Goal: Task Accomplishment & Management: Complete application form

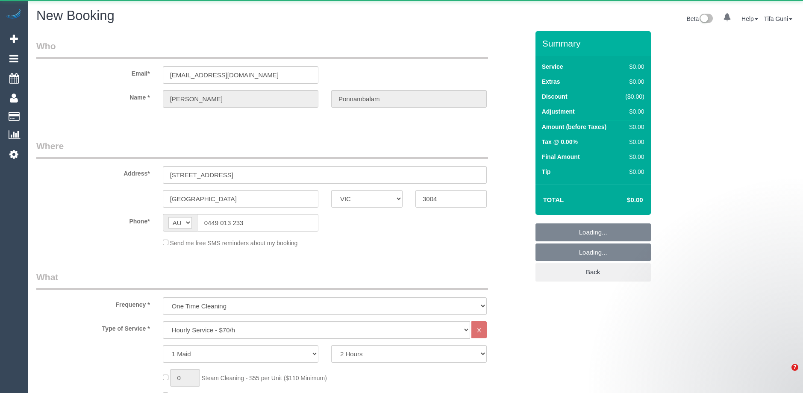
select select "VIC"
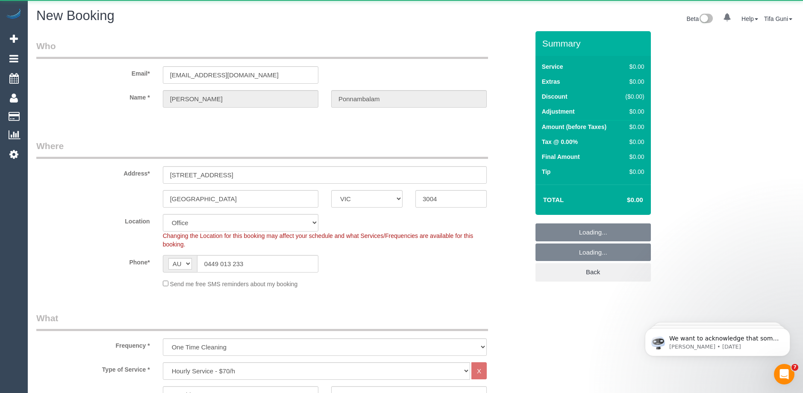
select select "object:7089"
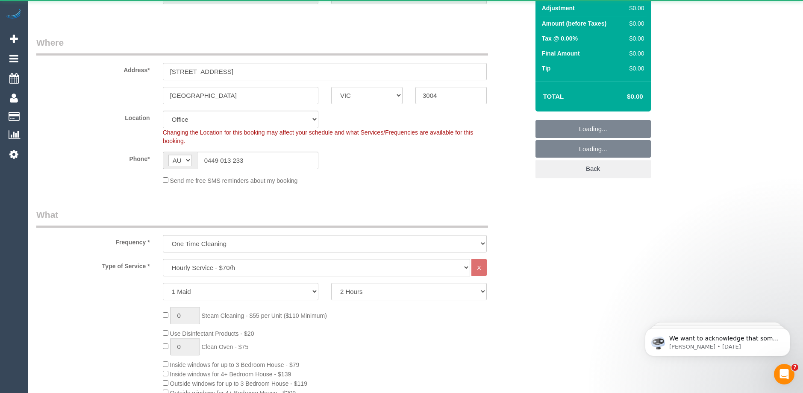
select select "string:stripe-pm_1G1QQ92GScqysDRVgHIvjZSJ"
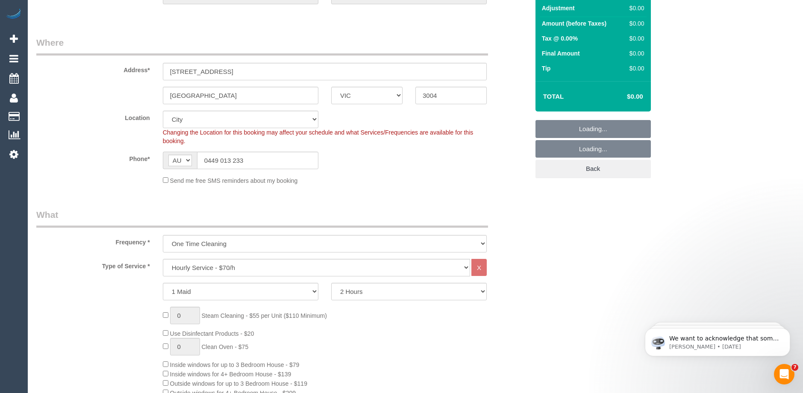
select select "54"
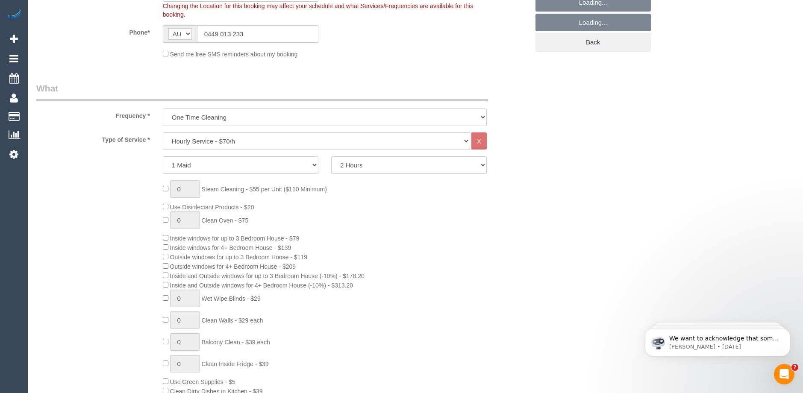
select select "object:8370"
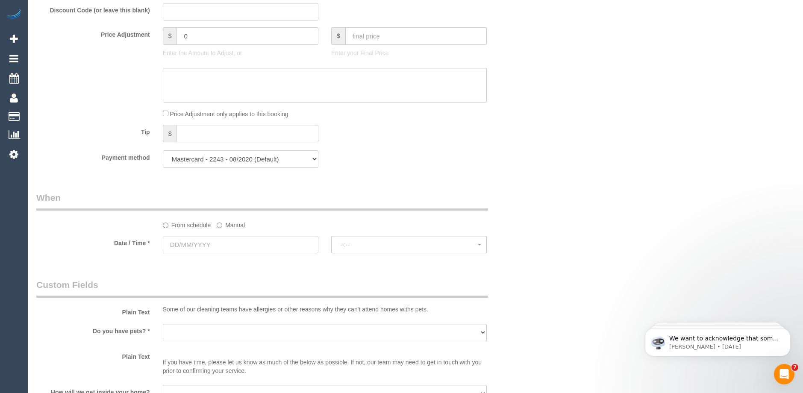
scroll to position [786, 0]
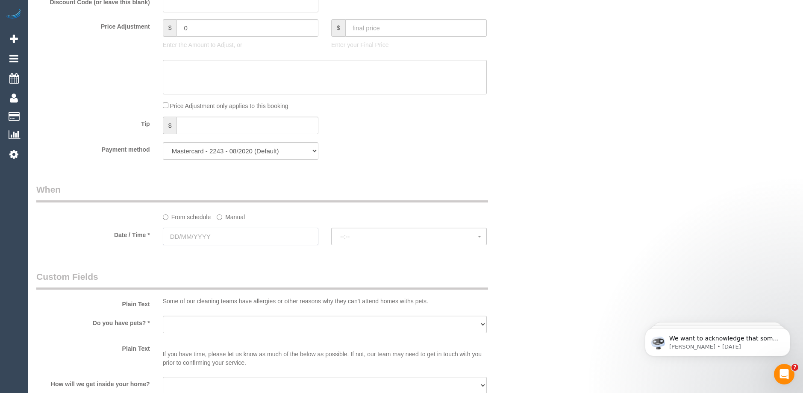
click at [218, 236] on input "text" at bounding box center [241, 237] width 156 height 18
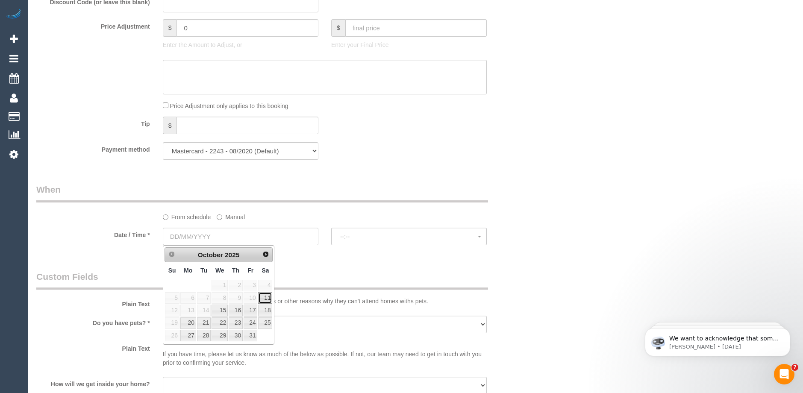
click at [267, 300] on link "11" at bounding box center [265, 298] width 14 height 12
type input "11/10/2025"
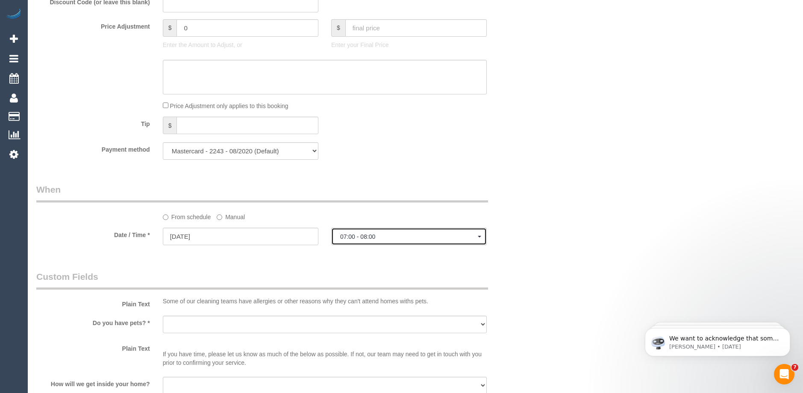
click at [359, 238] on span "07:00 - 08:00" at bounding box center [409, 236] width 138 height 7
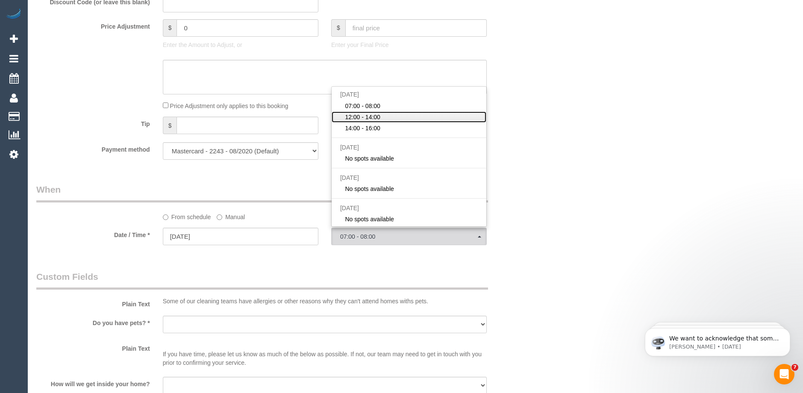
click at [369, 117] on span "12:00 - 14:00" at bounding box center [362, 117] width 35 height 9
select select "spot65"
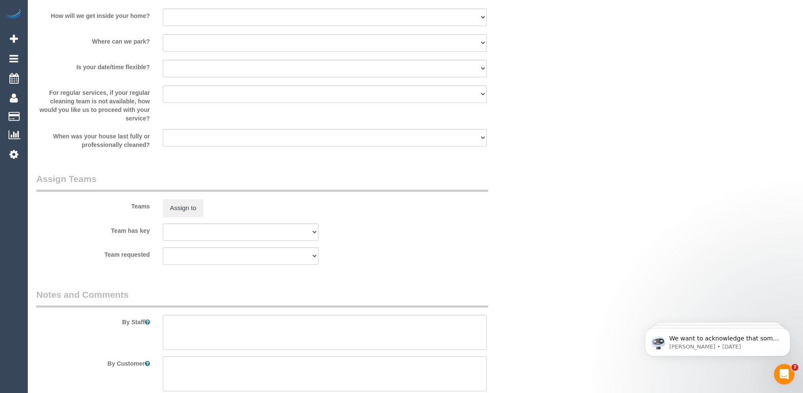
scroll to position [1224, 0]
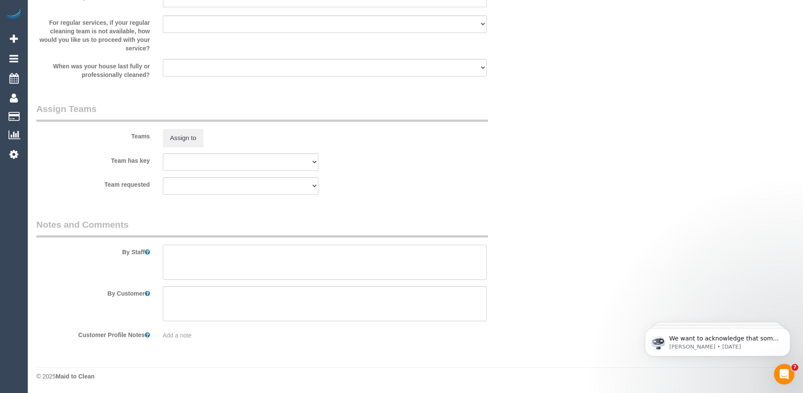
click at [201, 252] on textarea at bounding box center [325, 262] width 324 height 35
drag, startPoint x: 322, startPoint y: 253, endPoint x: 309, endPoint y: 271, distance: 21.1
click at [309, 271] on textarea at bounding box center [325, 262] width 324 height 35
click at [320, 253] on textarea at bounding box center [325, 262] width 324 height 35
drag, startPoint x: 327, startPoint y: 255, endPoint x: 521, endPoint y: 185, distance: 206.9
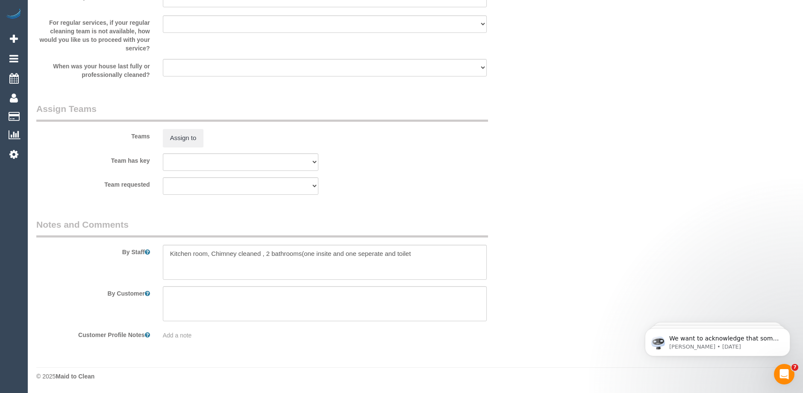
click at [521, 185] on div "Team requested (0) Office (1) Debbie Brodjanac (FT) (1) Karen Cruz (FT) (1) Kum…" at bounding box center [283, 186] width 506 height 18
click at [419, 253] on textarea at bounding box center [325, 262] width 324 height 35
drag, startPoint x: 324, startPoint y: 257, endPoint x: 438, endPoint y: 257, distance: 114.1
click at [438, 257] on textarea at bounding box center [325, 262] width 324 height 35
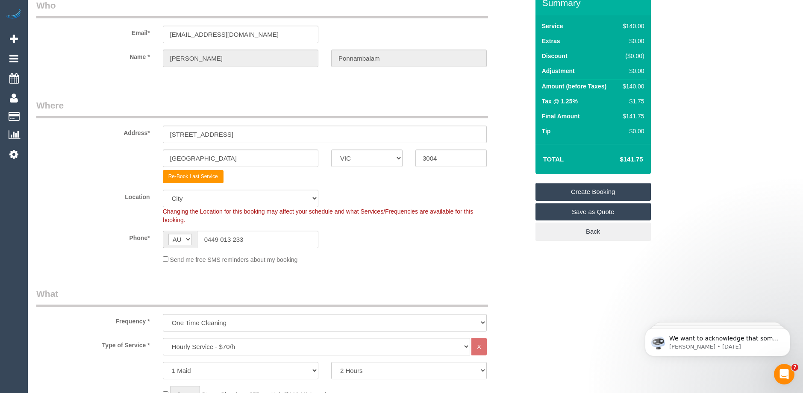
scroll to position [0, 0]
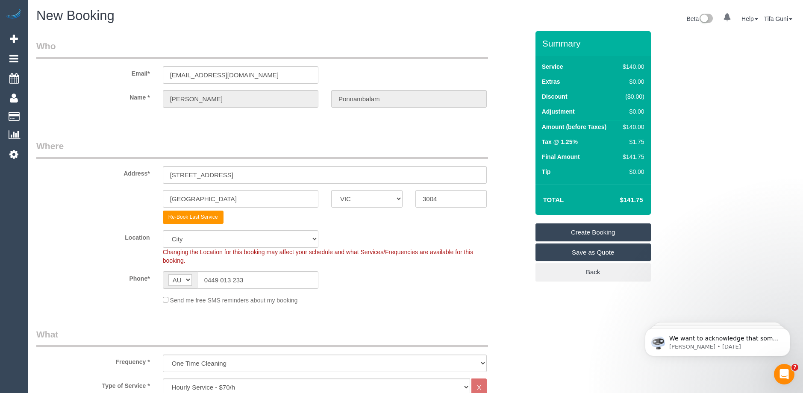
type textarea "Kitchen room, Chimney cleaned , 2 bathrooms(one insite and one separate and toi…"
drag, startPoint x: 238, startPoint y: 175, endPoint x: 105, endPoint y: 180, distance: 132.6
click at [105, 180] on div "Address* 15 Queens road, 703" at bounding box center [283, 162] width 506 height 44
type input "12 Hayley avenue"
drag, startPoint x: 199, startPoint y: 199, endPoint x: 121, endPoint y: 195, distance: 78.3
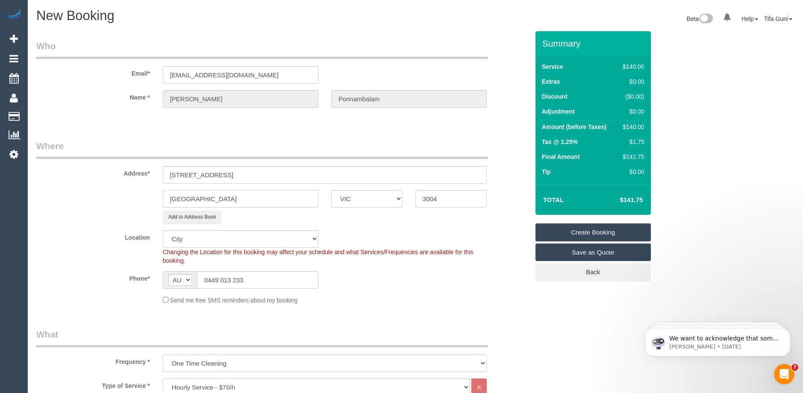
click at [121, 195] on div "Melbourne ACT NSW NT QLD SA TAS VIC WA 3004" at bounding box center [283, 199] width 506 height 18
type input "Sunshine West"
click at [444, 197] on input "3004" at bounding box center [450, 199] width 71 height 18
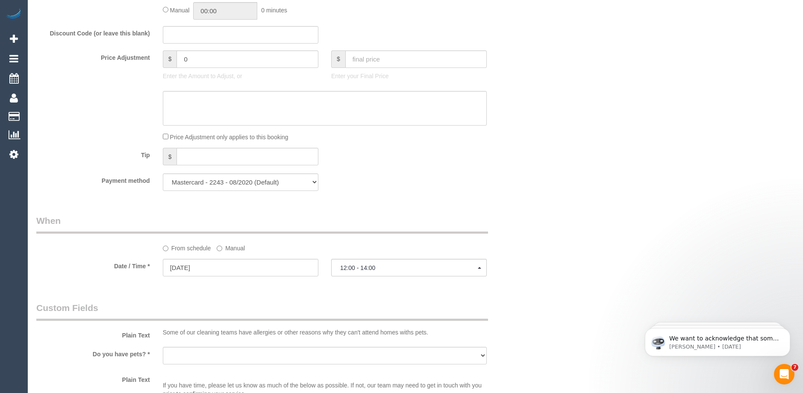
scroll to position [769, 0]
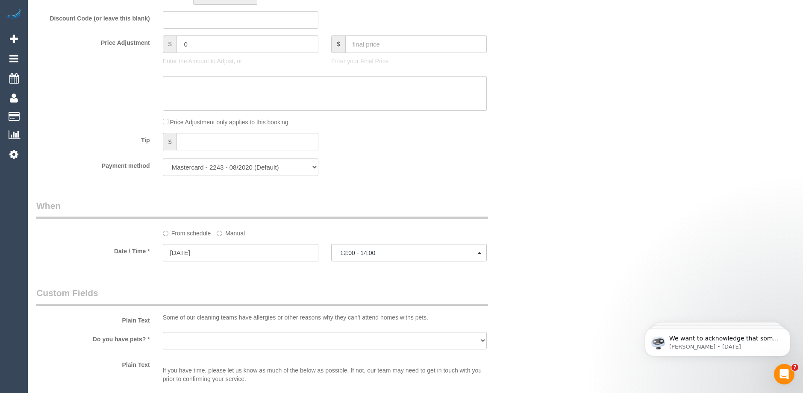
type input "3020"
click at [206, 253] on input "11/10/2025" at bounding box center [241, 253] width 156 height 18
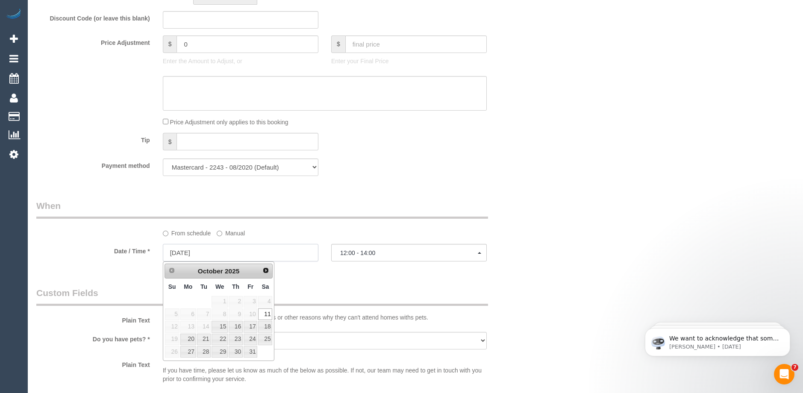
select select "49"
select select "object:9541"
select select "spot78"
click at [324, 289] on legend "Custom Fields" at bounding box center [262, 296] width 452 height 19
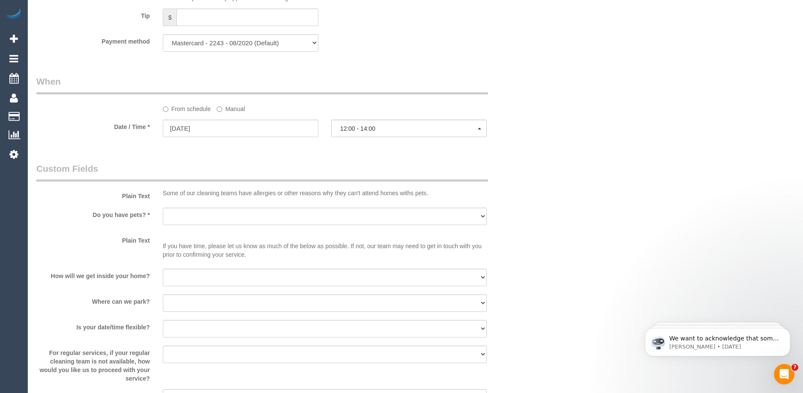
scroll to position [898, 0]
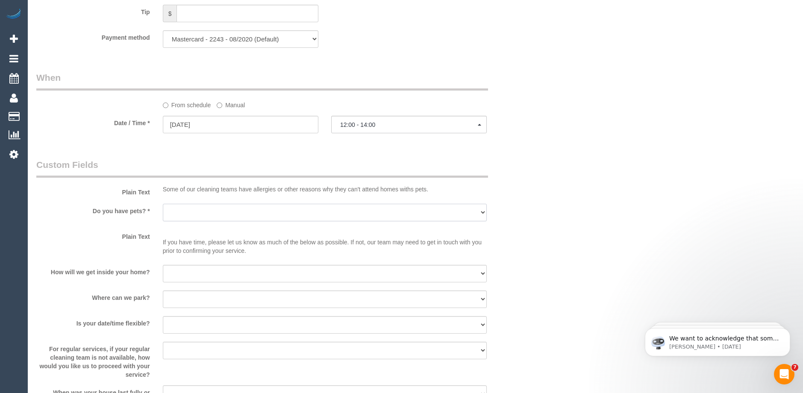
click at [212, 215] on select "Yes - Cats Yes - Dogs No pets Yes - Dogs and Cats Yes - Other" at bounding box center [325, 213] width 324 height 18
select select "number:28"
click at [163, 204] on select "Yes - Cats Yes - Dogs No pets Yes - Dogs and Cats Yes - Other" at bounding box center [325, 213] width 324 height 18
click at [209, 298] on select "I will provide parking on-site Free street parking Paid street parking (cost wi…" at bounding box center [325, 300] width 324 height 18
select select "number:18"
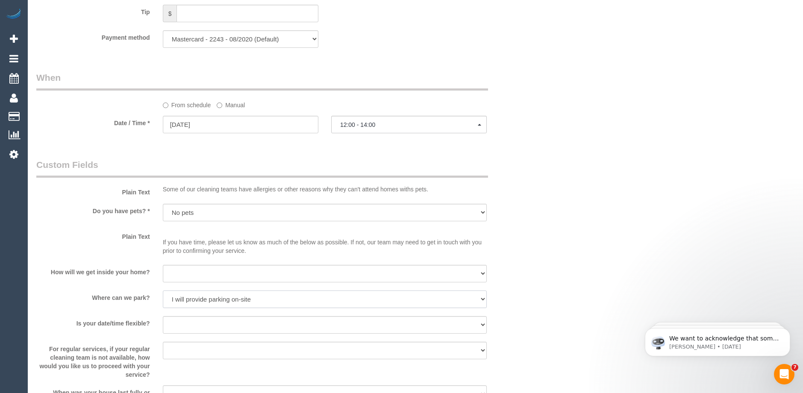
click at [163, 291] on select "I will provide parking on-site Free street parking Paid street parking (cost wi…" at bounding box center [325, 300] width 324 height 18
click at [202, 273] on select "I will be home Key will be left (please provide details below) Lock box/Access …" at bounding box center [325, 274] width 324 height 18
select select "number:14"
click at [163, 265] on select "I will be home Key will be left (please provide details below) Lock box/Access …" at bounding box center [325, 274] width 324 height 18
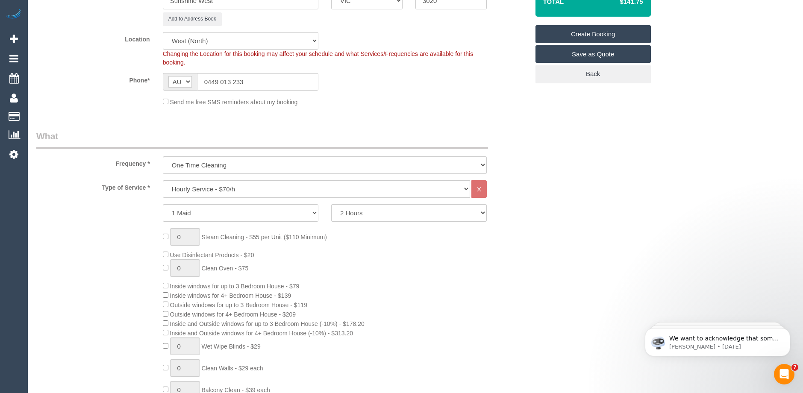
scroll to position [0, 0]
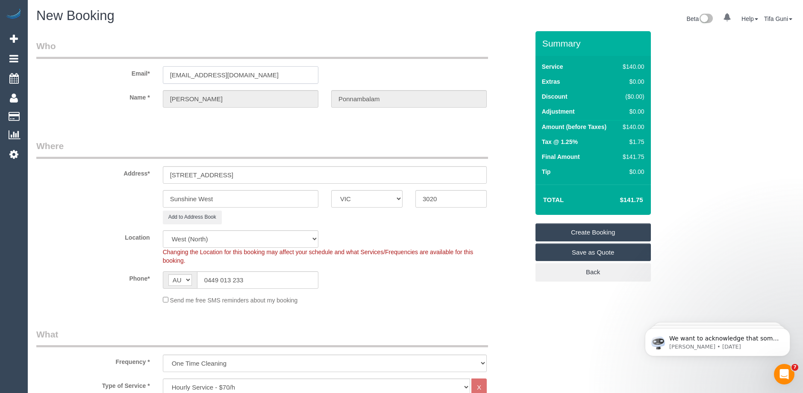
drag, startPoint x: 294, startPoint y: 73, endPoint x: 169, endPoint y: 78, distance: 124.9
click at [168, 78] on input "[EMAIL_ADDRESS][DOMAIN_NAME]" at bounding box center [241, 75] width 156 height 18
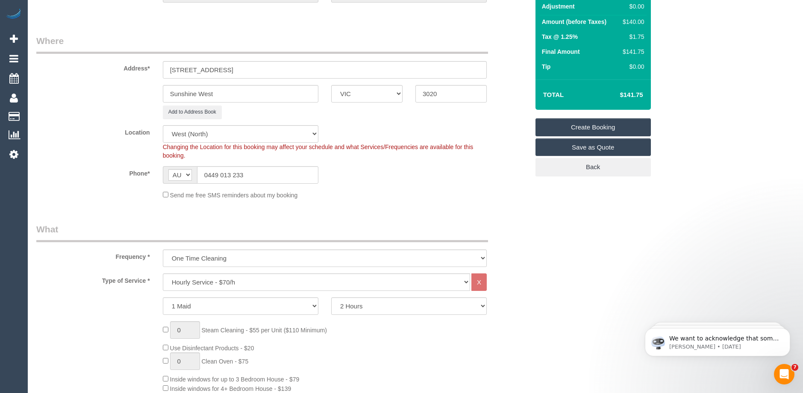
scroll to position [43, 0]
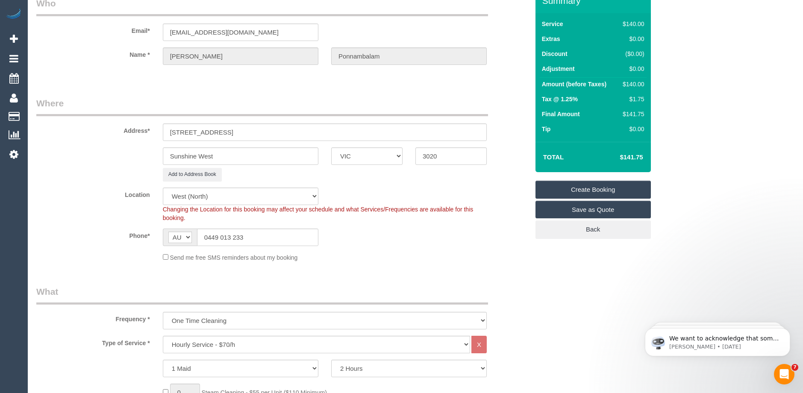
click at [607, 185] on link "Create Booking" at bounding box center [593, 190] width 115 height 18
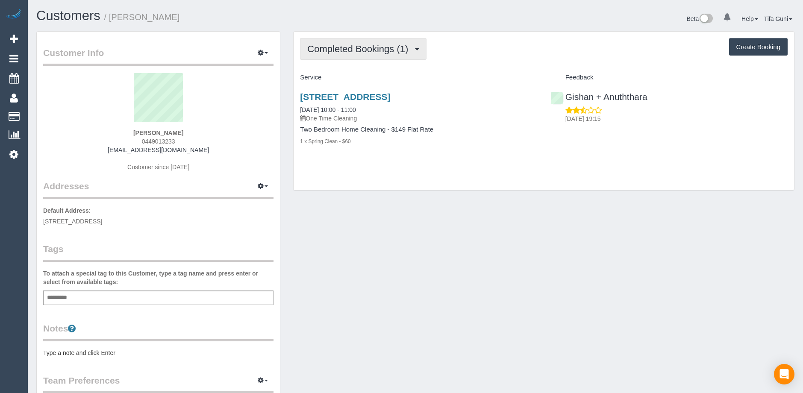
click at [372, 50] on span "Completed Bookings (1)" at bounding box center [359, 49] width 105 height 11
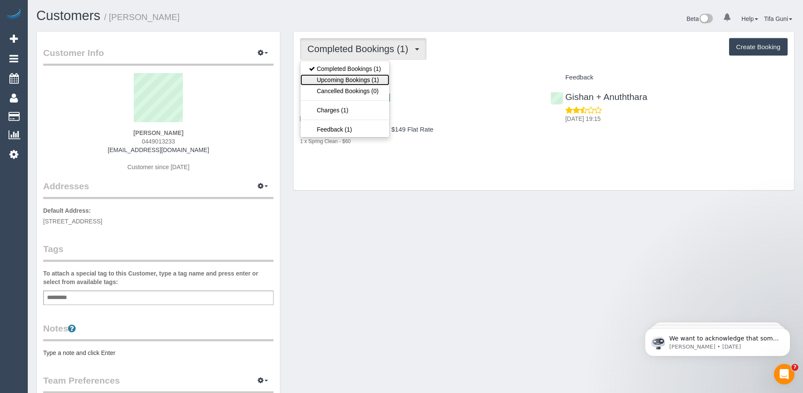
click at [371, 78] on link "Upcoming Bookings (1)" at bounding box center [344, 79] width 89 height 11
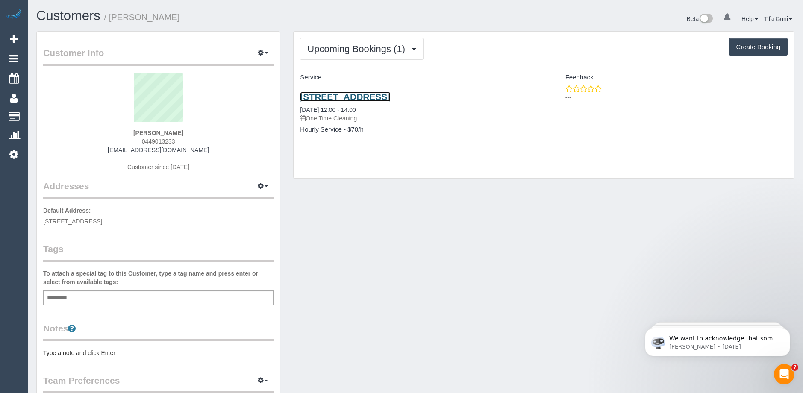
click at [368, 97] on link "[STREET_ADDRESS]" at bounding box center [345, 97] width 90 height 10
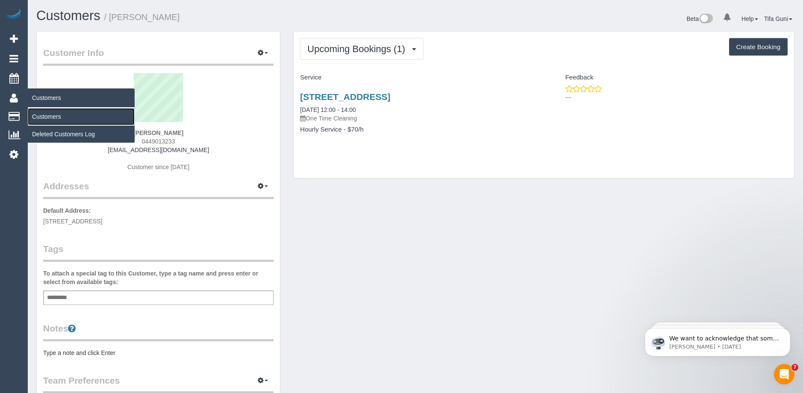
click at [54, 118] on link "Customers" at bounding box center [81, 116] width 107 height 17
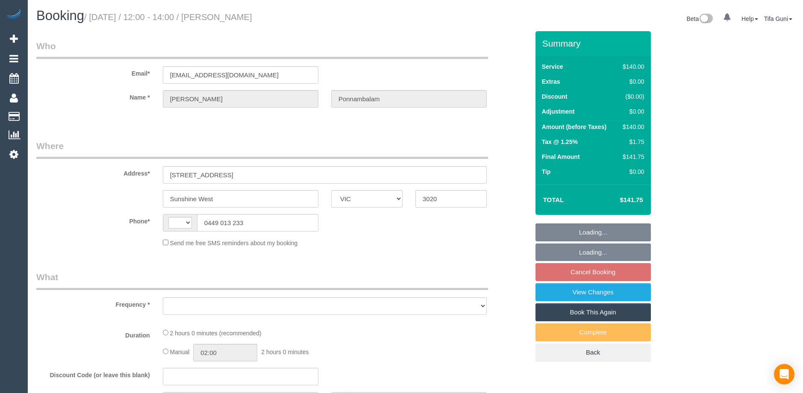
select select "VIC"
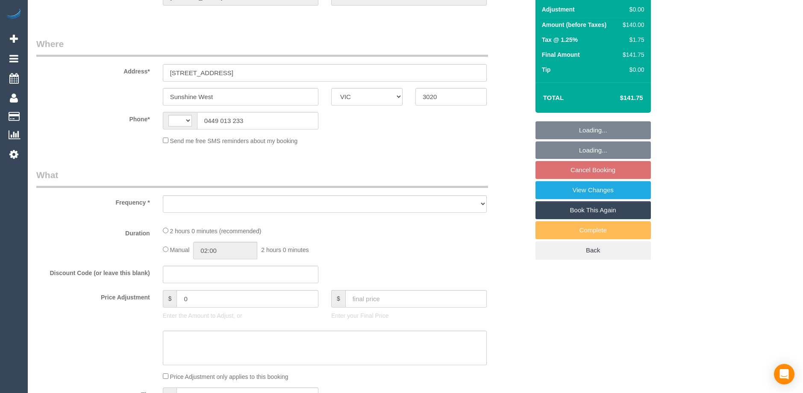
select select "string:AU"
select select "string:stripe-pm_1G1QQ92GScqysDRVgHIvjZSJ"
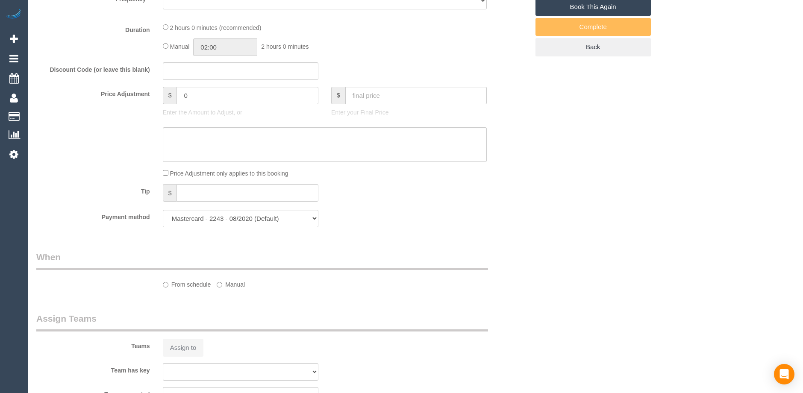
select select "object:522"
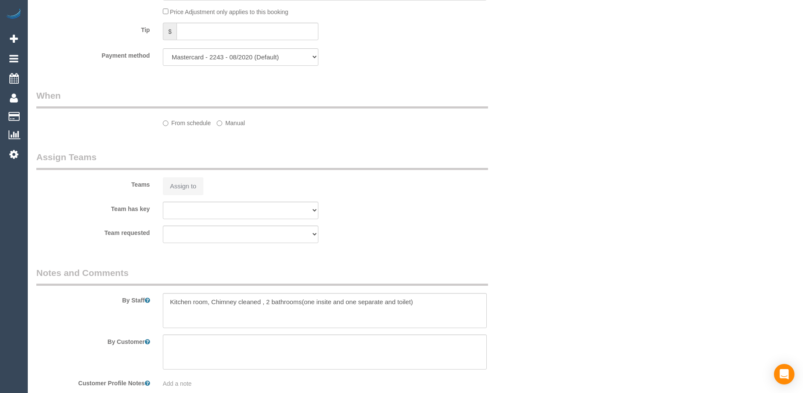
select select "number:28"
select select "number:14"
select select "number:18"
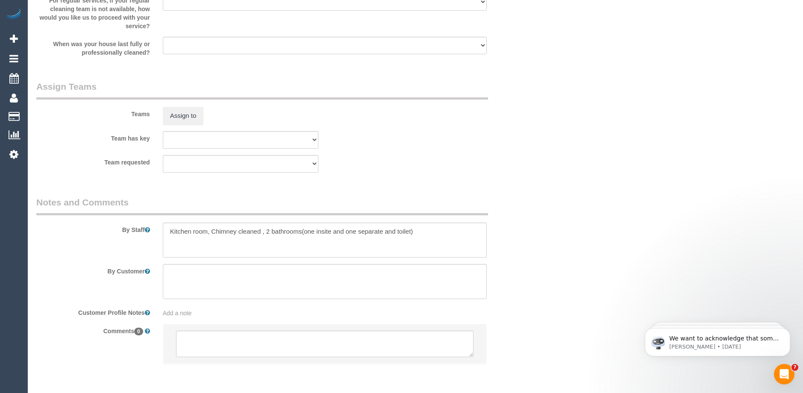
select select "object:1206"
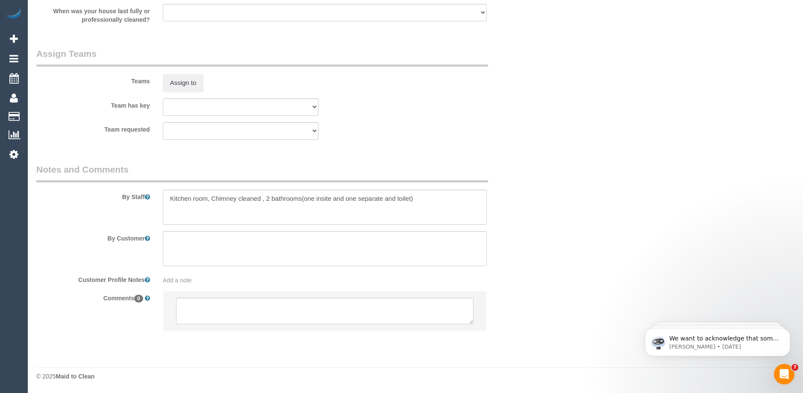
select select "spot1"
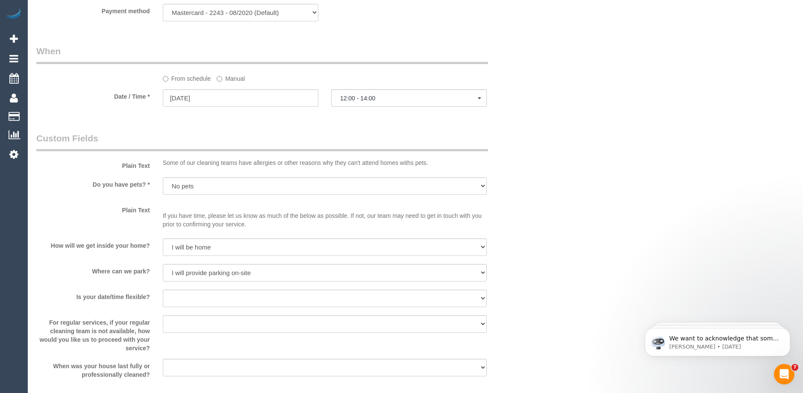
scroll to position [1263, 0]
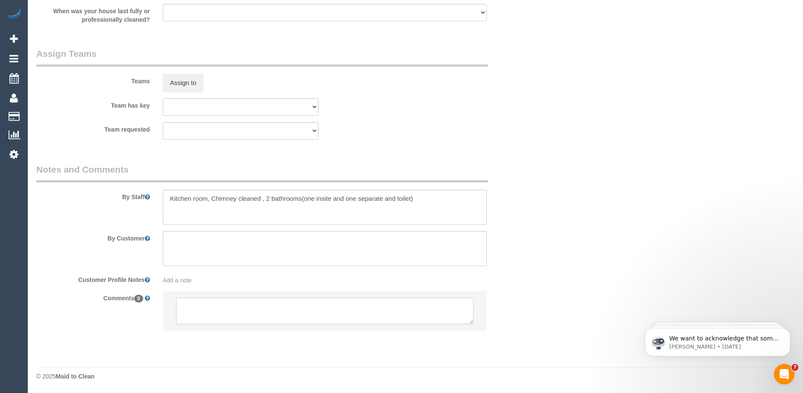
click at [202, 300] on textarea at bounding box center [324, 311] width 297 height 26
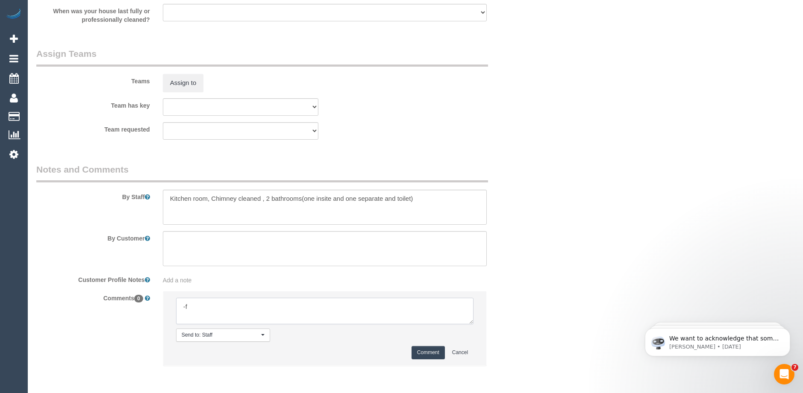
type textarea "-"
paste textarea "Flexibility dates: Flexibility times: Notes: knows we need to review Contact vi…"
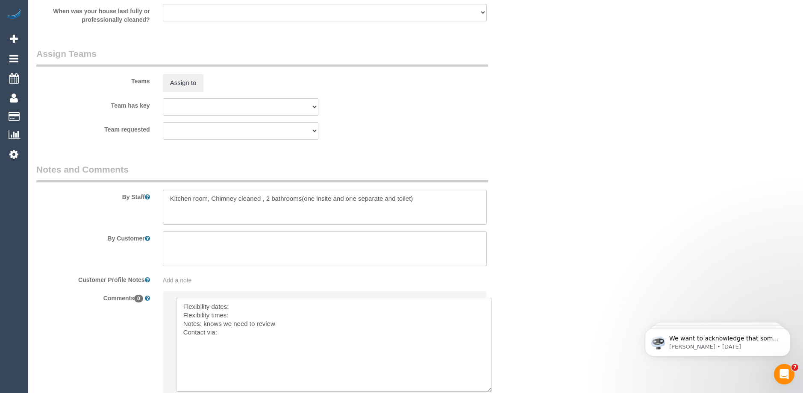
drag, startPoint x: 469, startPoint y: 321, endPoint x: 487, endPoint y: 389, distance: 69.9
click at [487, 389] on textarea at bounding box center [334, 345] width 316 height 94
click at [265, 303] on textarea at bounding box center [334, 345] width 316 height 94
click at [248, 317] on textarea at bounding box center [334, 345] width 316 height 94
click at [244, 333] on textarea at bounding box center [334, 345] width 316 height 94
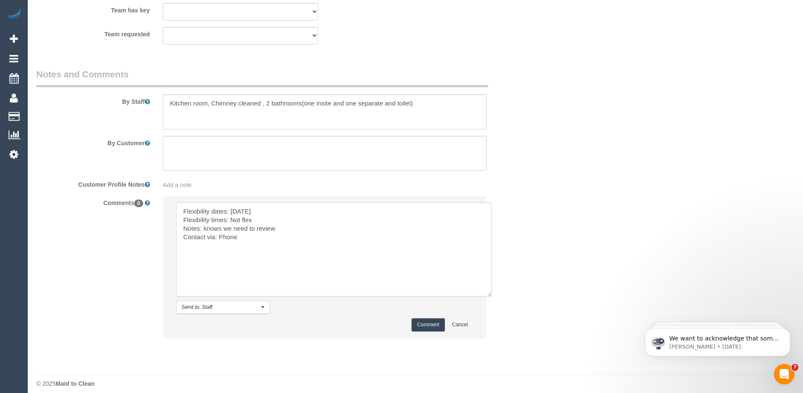
scroll to position [1366, 0]
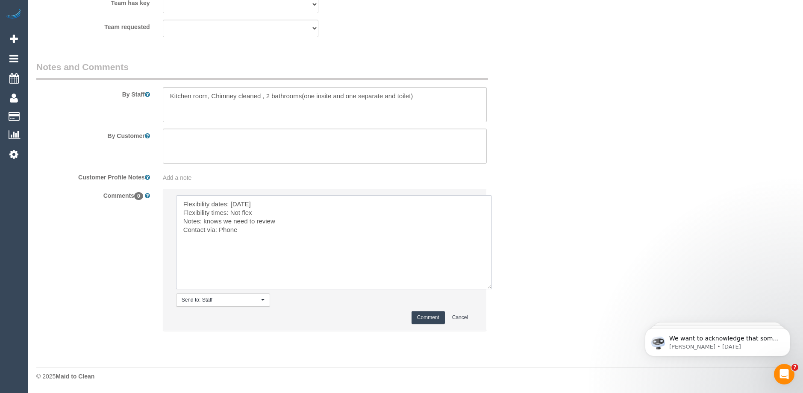
type textarea "Flexibility dates: Saturday Flexibility times: Not flex Notes: knows we need to…"
click at [427, 320] on button "Comment" at bounding box center [428, 317] width 33 height 13
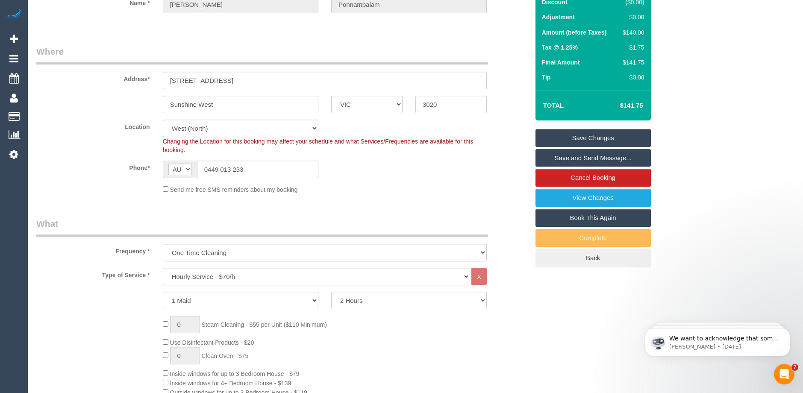
scroll to position [0, 0]
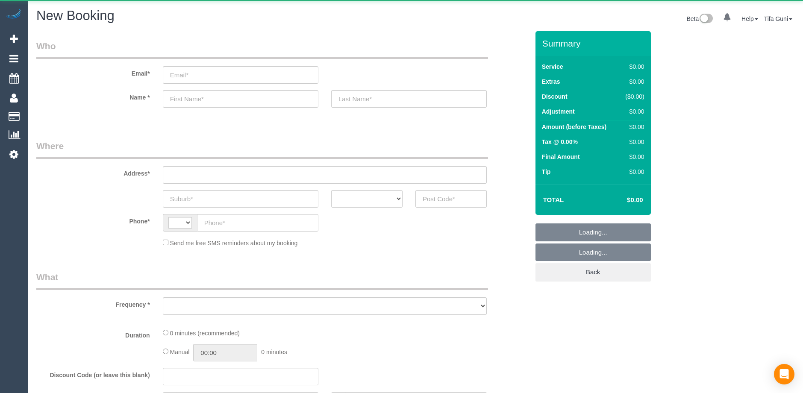
select select "string:AU"
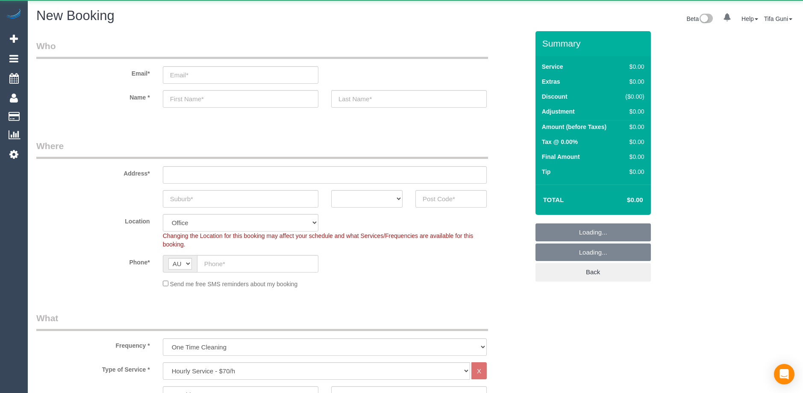
select select "object:825"
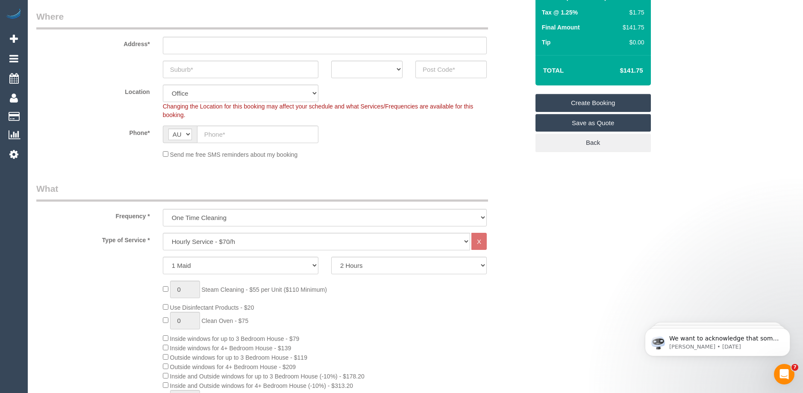
scroll to position [171, 0]
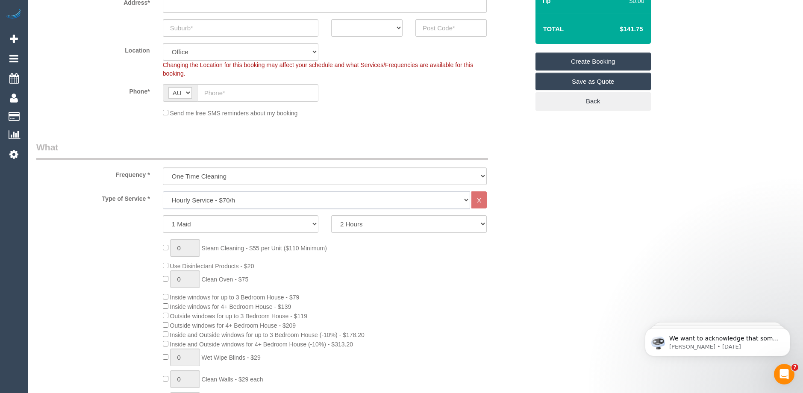
click at [221, 199] on select "Hourly Service - $70/h Hourly Service - $65/h Hourly Service - $60/h Hourly Ser…" at bounding box center [316, 200] width 307 height 18
select select "211"
click at [163, 191] on select "Hourly Service - $70/h Hourly Service - $65/h Hourly Service - $60/h Hourly Ser…" at bounding box center [316, 200] width 307 height 18
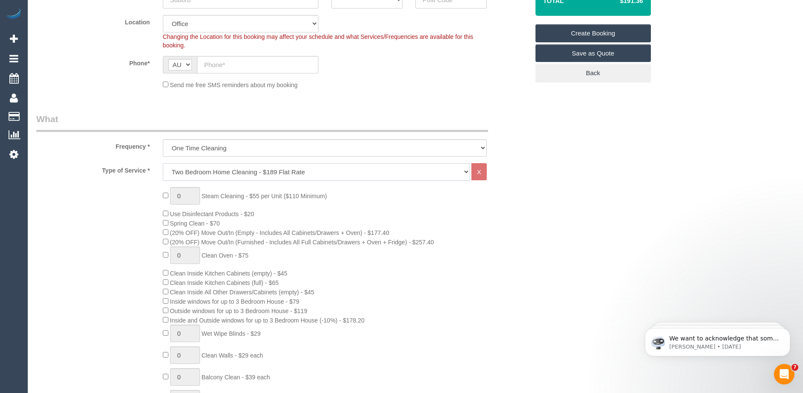
scroll to position [214, 0]
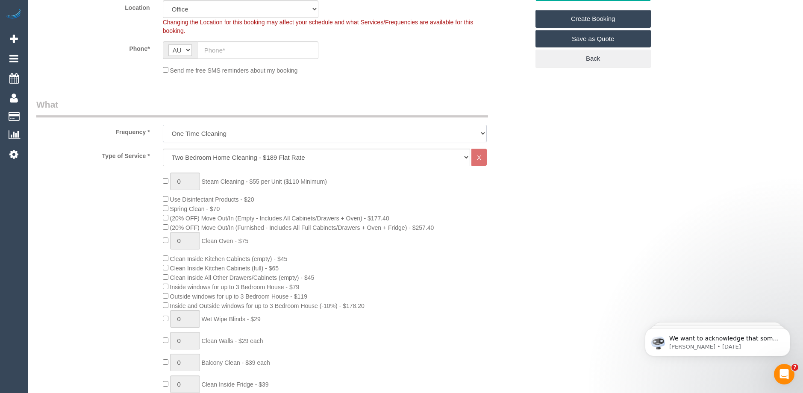
click at [272, 130] on select "One Time Cleaning Weekly - 10% Off - 10.00% (0% for the First Booking) Fortnigh…" at bounding box center [325, 134] width 324 height 18
select select "object:826"
click at [163, 125] on select "One Time Cleaning Weekly - 10% Off - 10.00% (0% for the First Booking) Fortnigh…" at bounding box center [325, 134] width 324 height 18
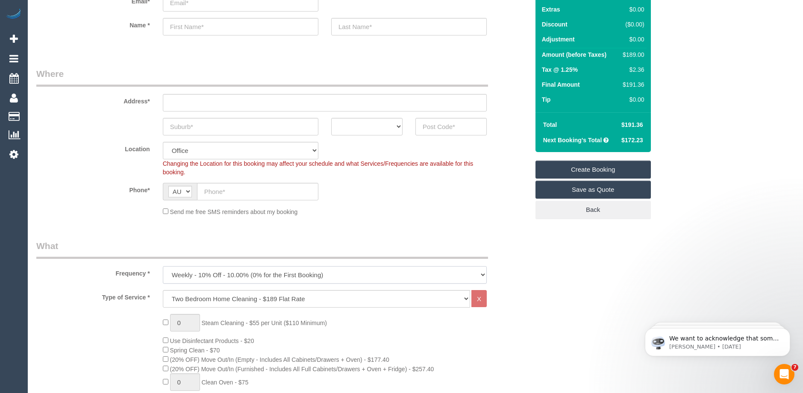
scroll to position [85, 0]
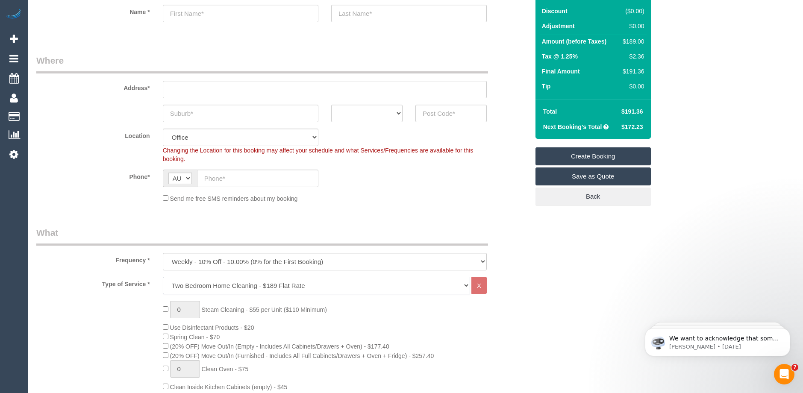
click at [264, 288] on select "Hourly Service - $70/h Hourly Service - $65/h Hourly Service - $60/h Hourly Ser…" at bounding box center [316, 286] width 307 height 18
click at [163, 277] on select "Hourly Service - $70/h Hourly Service - $65/h Hourly Service - $60/h Hourly Ser…" at bounding box center [316, 286] width 307 height 18
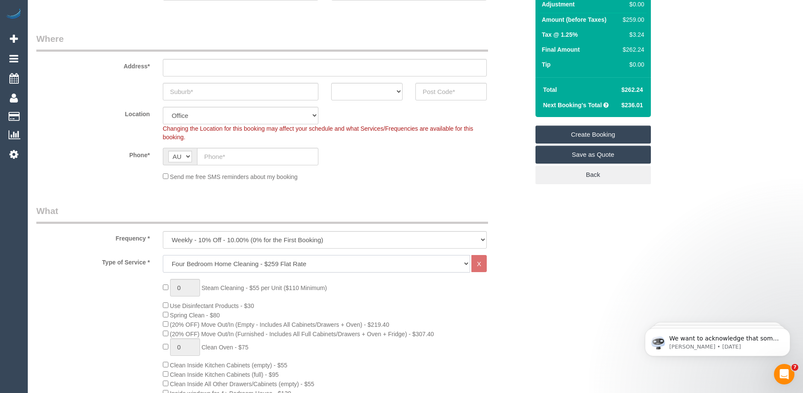
scroll to position [128, 0]
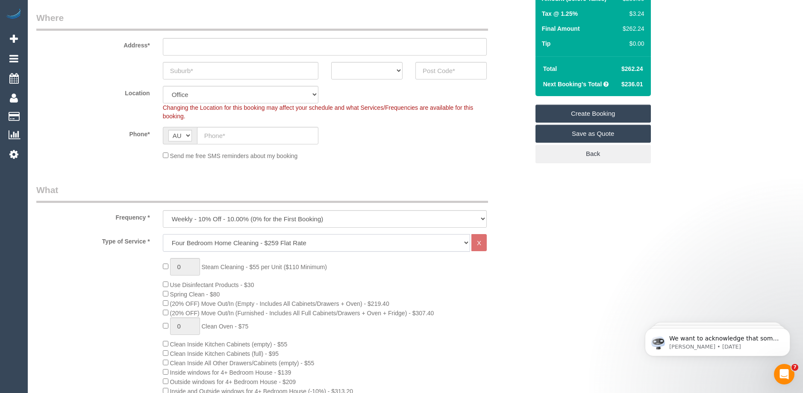
click at [225, 242] on select "Hourly Service - $70/h Hourly Service - $65/h Hourly Service - $60/h Hourly Ser…" at bounding box center [316, 243] width 307 height 18
select select "214"
click at [163, 234] on select "Hourly Service - $70/h Hourly Service - $65/h Hourly Service - $60/h Hourly Ser…" at bounding box center [316, 243] width 307 height 18
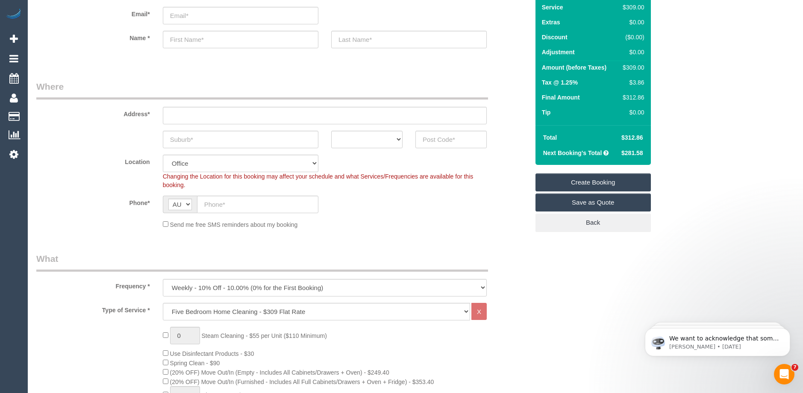
scroll to position [43, 0]
